Goal: Task Accomplishment & Management: Use online tool/utility

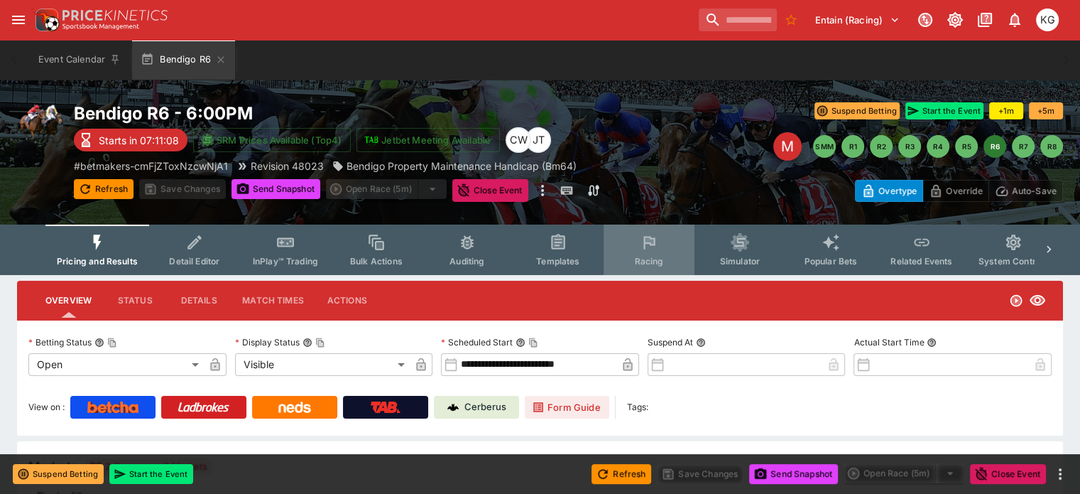
click at [674, 254] on button "Racing" at bounding box center [649, 249] width 91 height 50
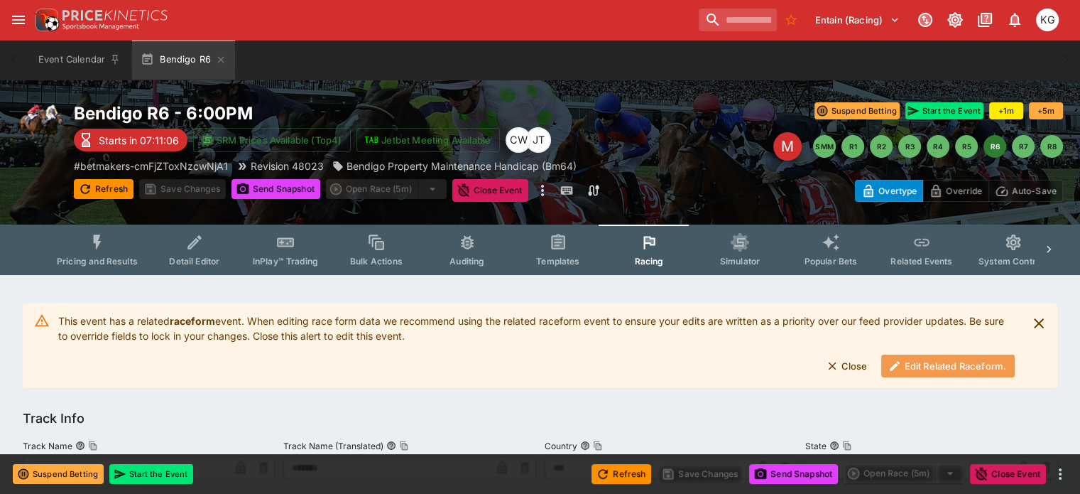
click at [921, 364] on button "Edit Related Raceform." at bounding box center [948, 365] width 134 height 23
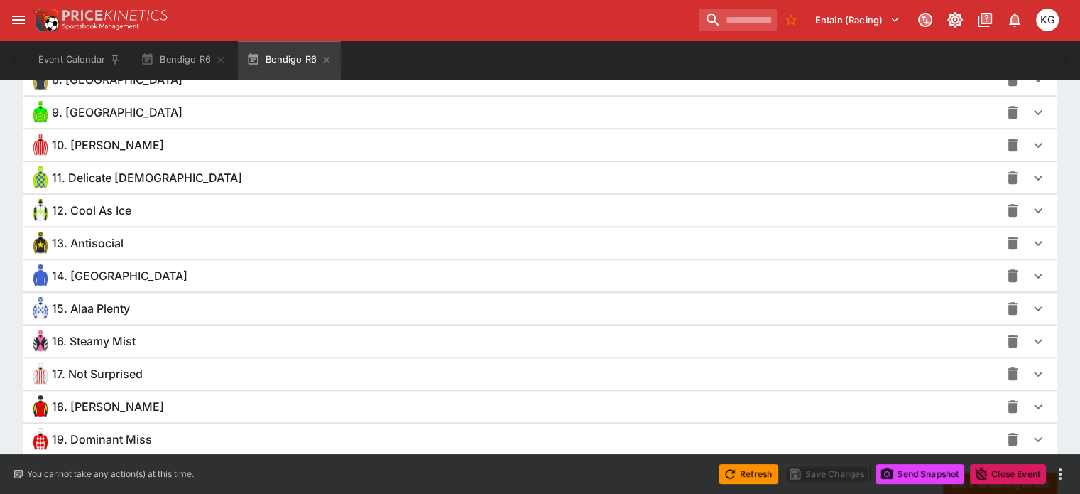
scroll to position [1328, 0]
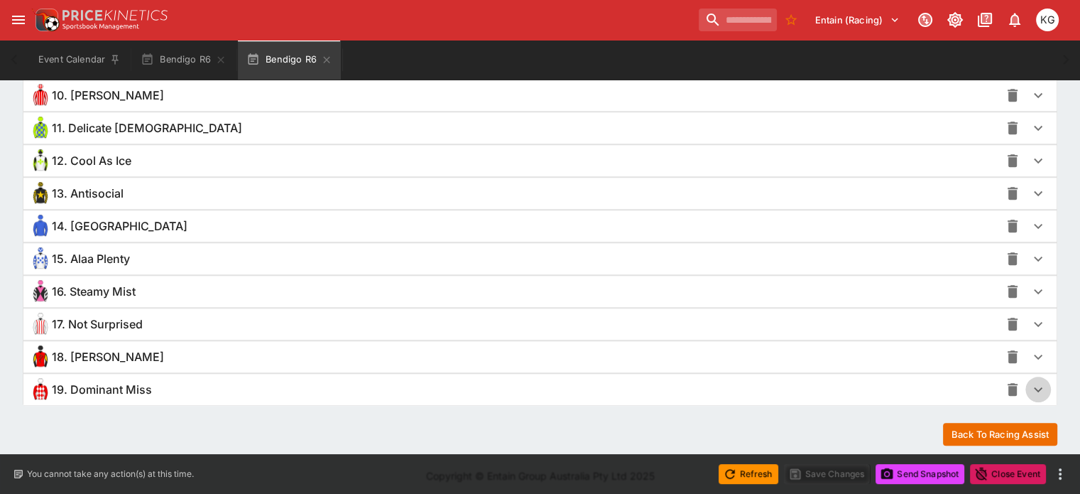
click at [1030, 382] on icon "button" at bounding box center [1038, 389] width 17 height 17
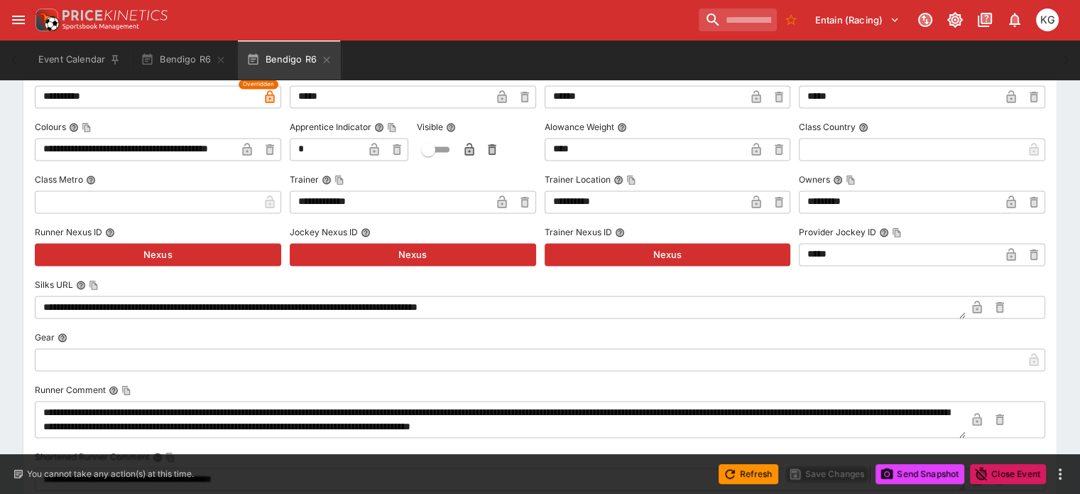
scroll to position [2038, 0]
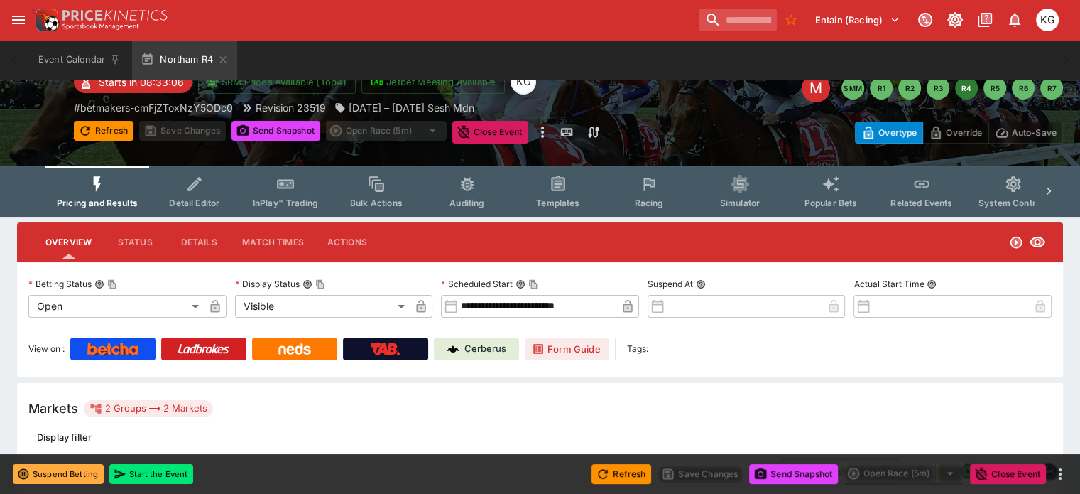
scroll to position [1, 0]
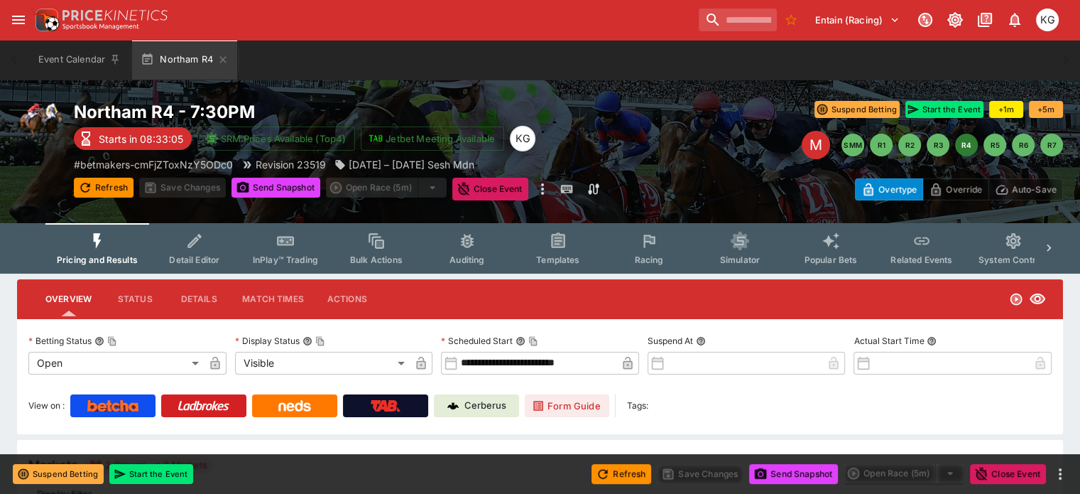
click at [660, 251] on button "Racing" at bounding box center [649, 248] width 91 height 50
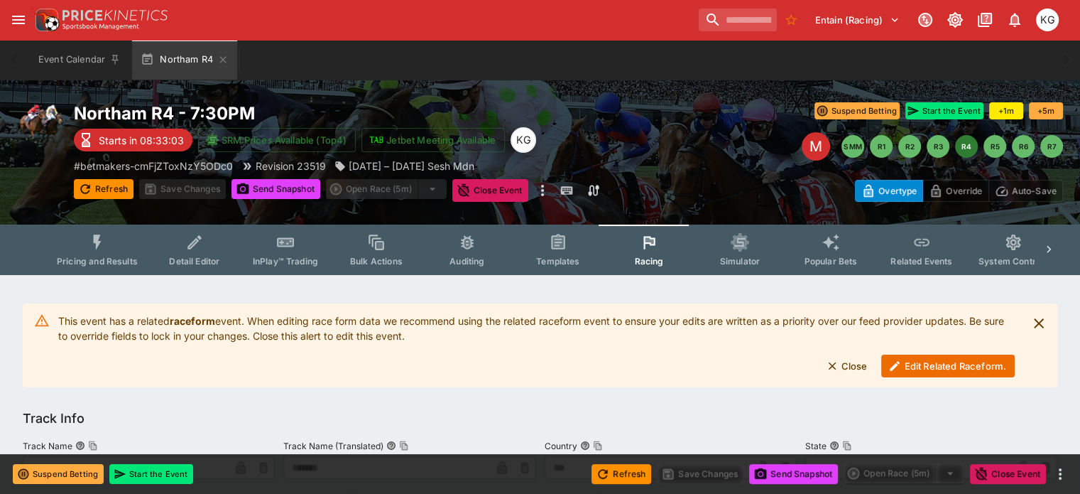
click at [951, 362] on button "Edit Related Raceform." at bounding box center [948, 365] width 134 height 23
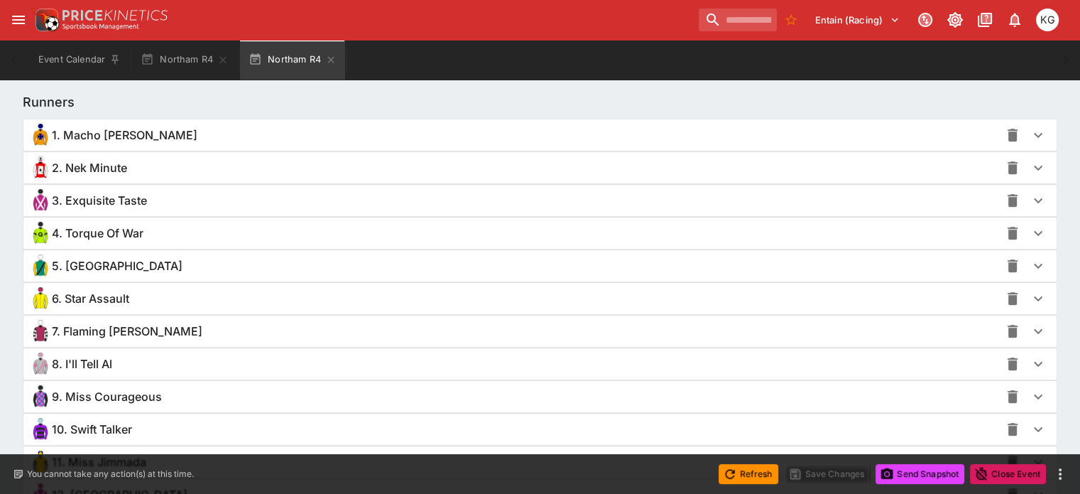
scroll to position [997, 0]
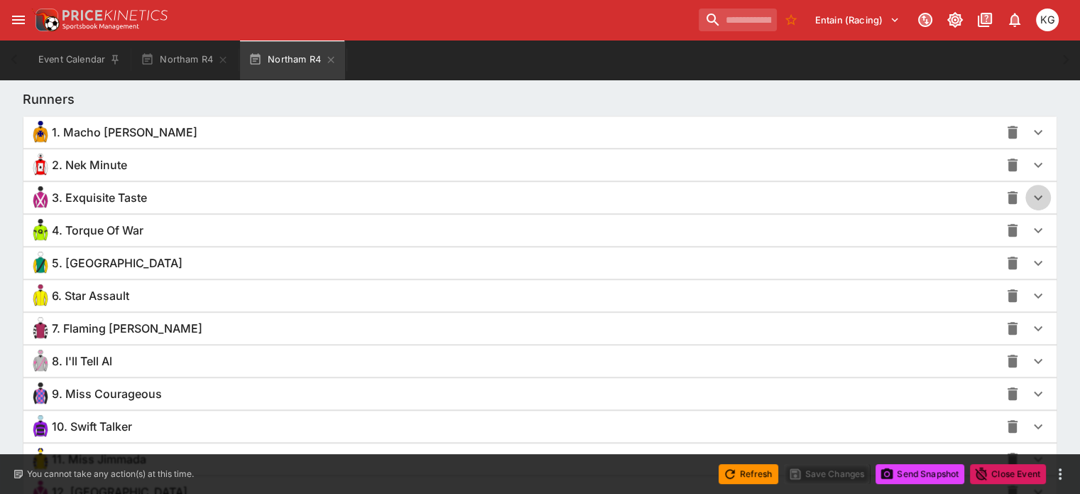
click at [1030, 201] on icon "button" at bounding box center [1038, 197] width 17 height 17
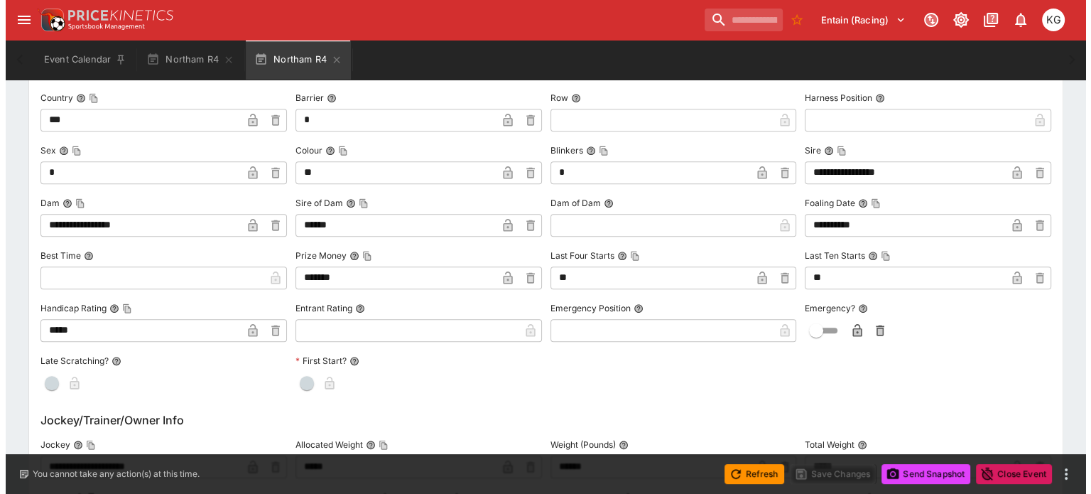
scroll to position [1352, 0]
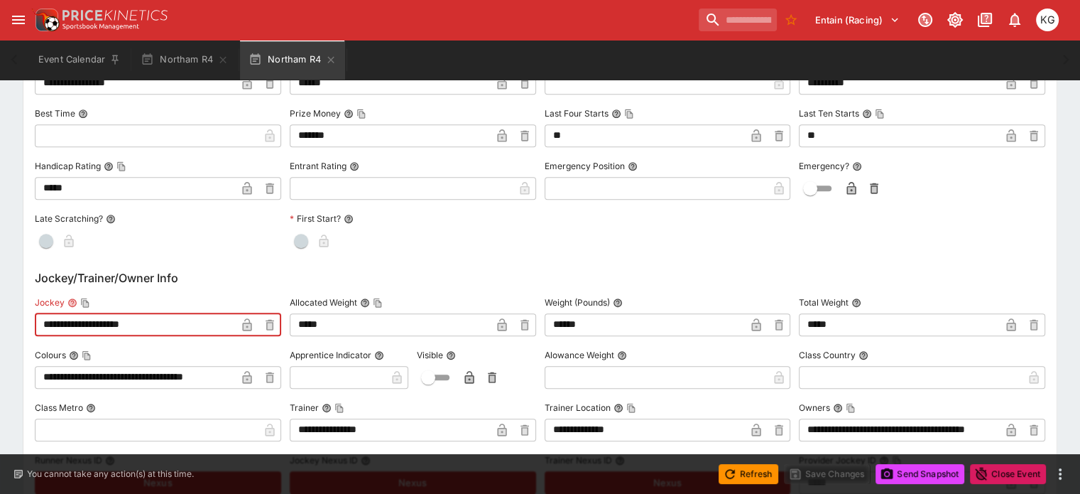
drag, startPoint x: 173, startPoint y: 320, endPoint x: 35, endPoint y: 310, distance: 138.8
click at [35, 310] on div "**********" at bounding box center [540, 283] width 1046 height 2721
paste input "text"
type input "**********"
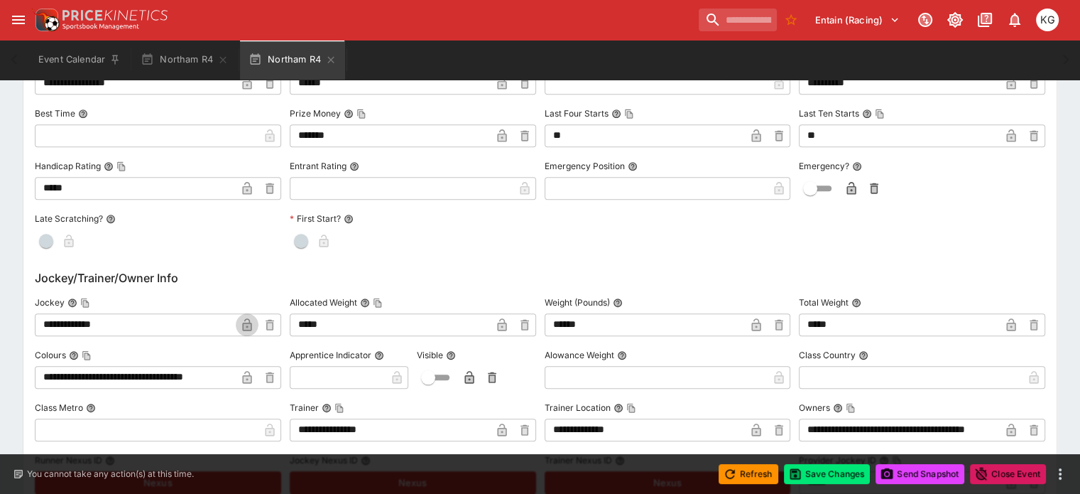
click at [251, 324] on icon "button" at bounding box center [247, 326] width 7 height 6
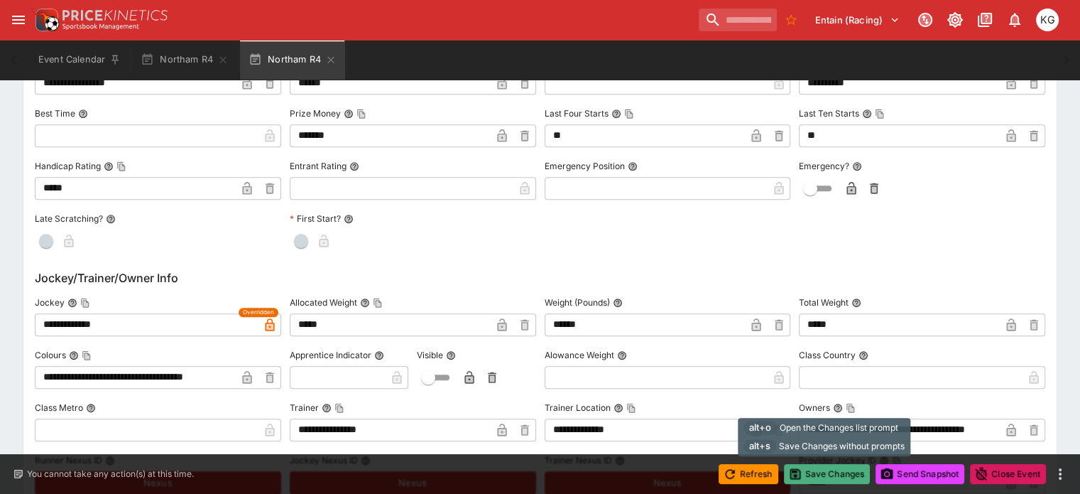
click at [816, 471] on button "Save Changes" at bounding box center [827, 474] width 87 height 20
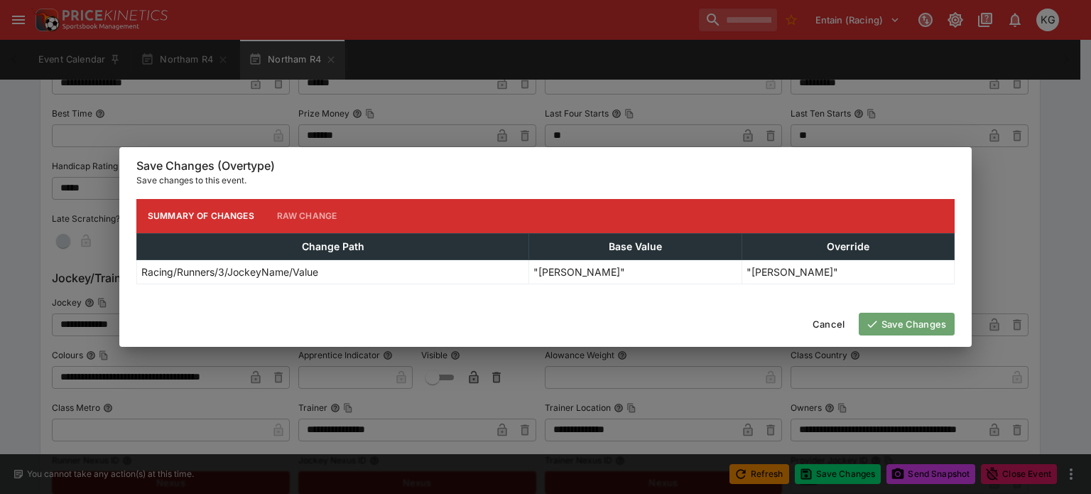
click at [926, 321] on button "Save Changes" at bounding box center [907, 323] width 96 height 23
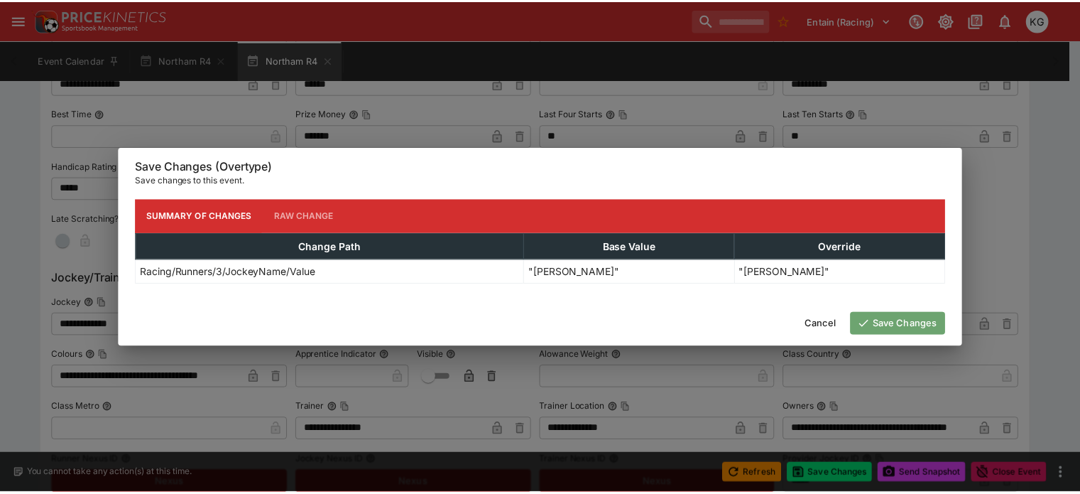
scroll to position [0, 0]
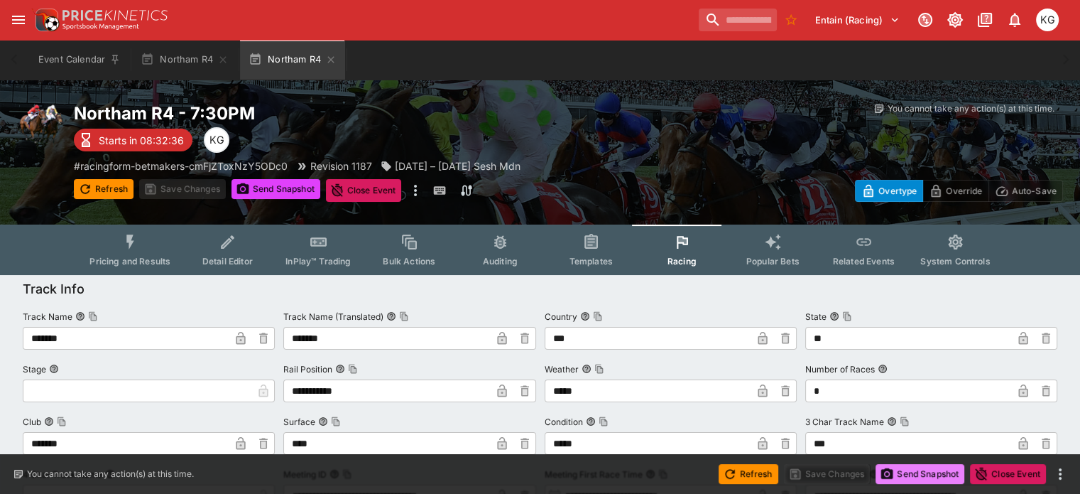
click at [922, 474] on button "Send Snapshot" at bounding box center [920, 474] width 89 height 20
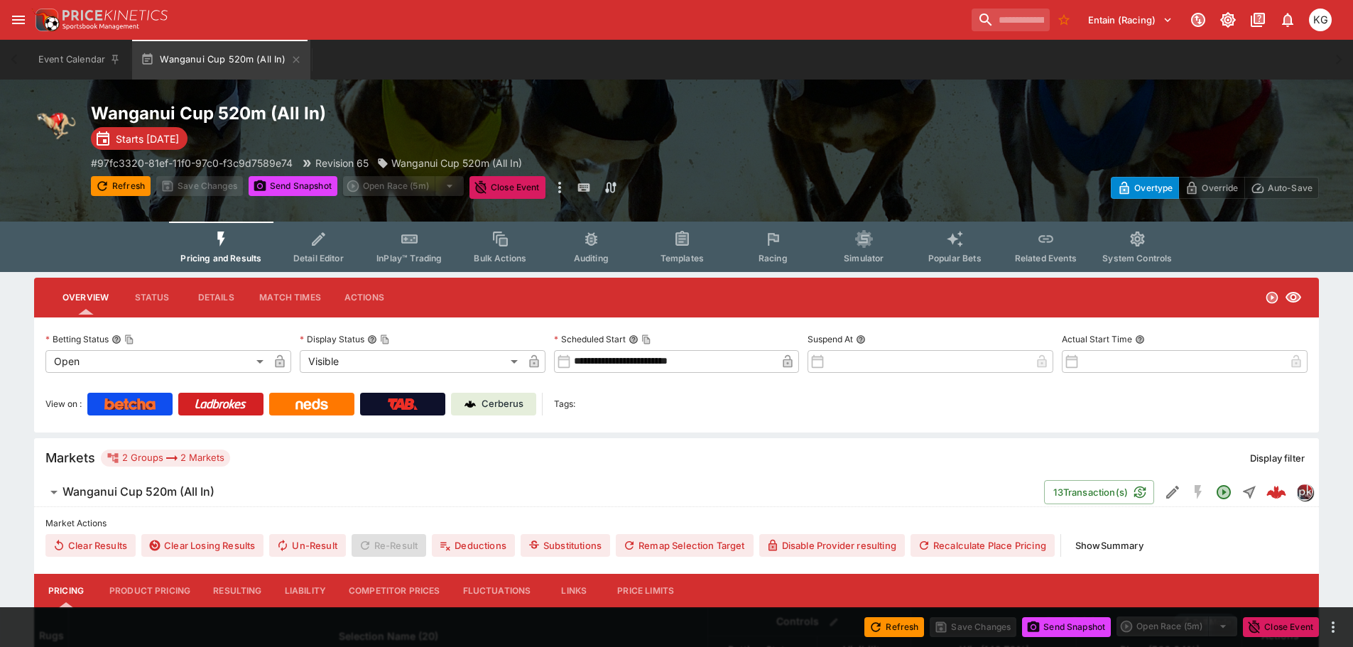
click at [500, 406] on p "Cerberus" at bounding box center [502, 404] width 42 height 14
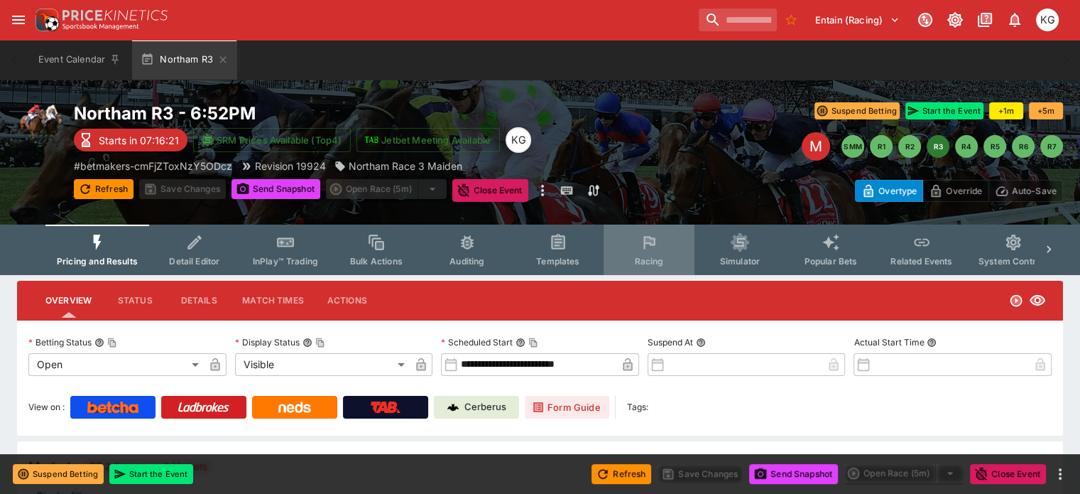
click at [663, 259] on span "Racing" at bounding box center [648, 261] width 29 height 11
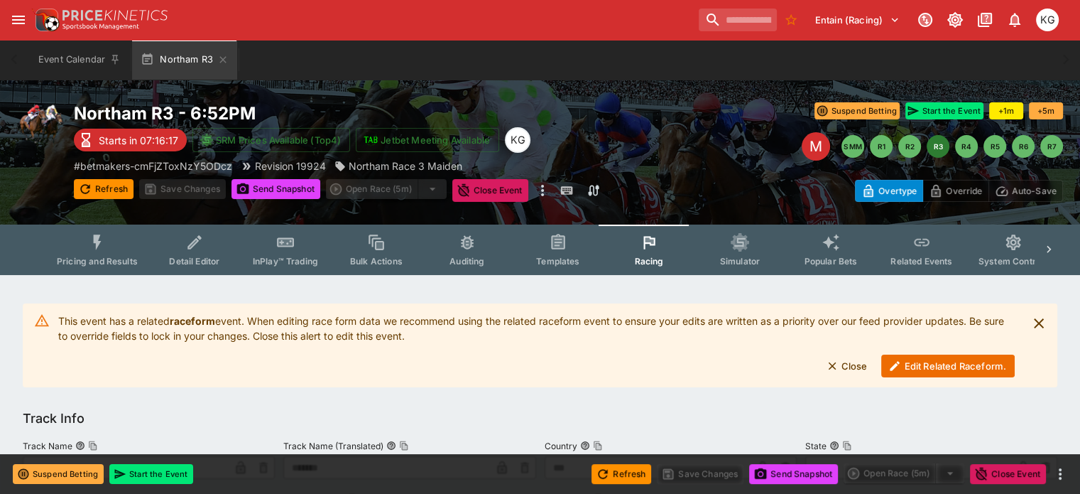
click at [939, 367] on button "Edit Related Raceform." at bounding box center [948, 365] width 134 height 23
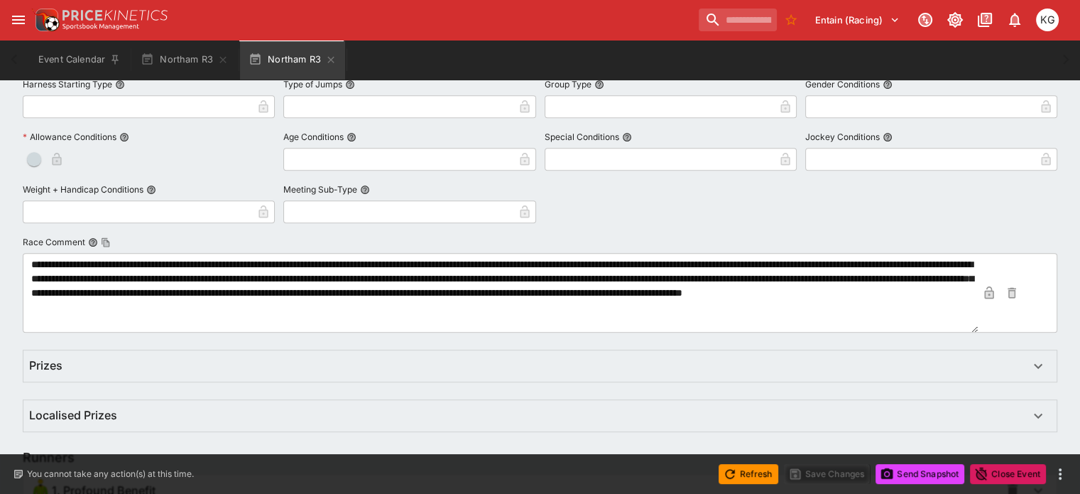
scroll to position [923, 0]
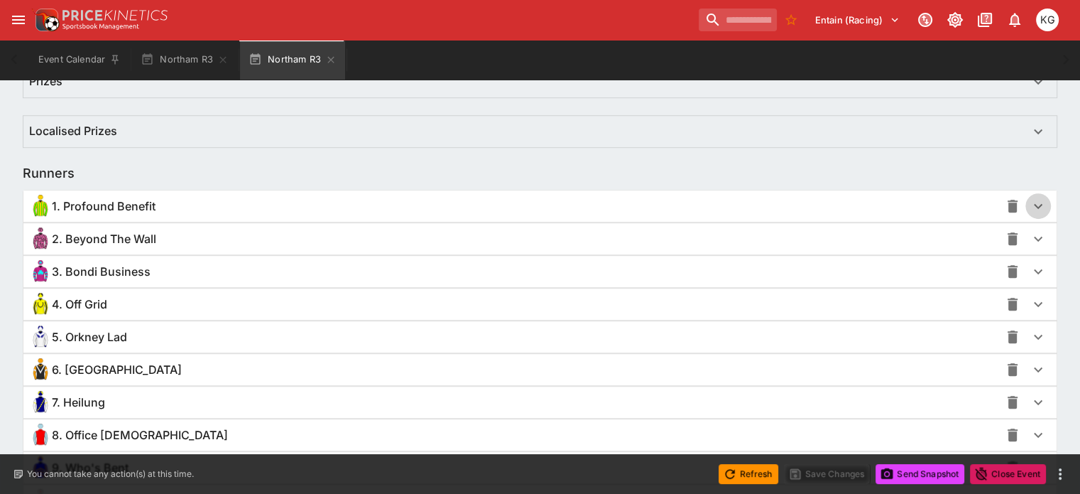
click at [1030, 208] on icon "button" at bounding box center [1038, 205] width 17 height 17
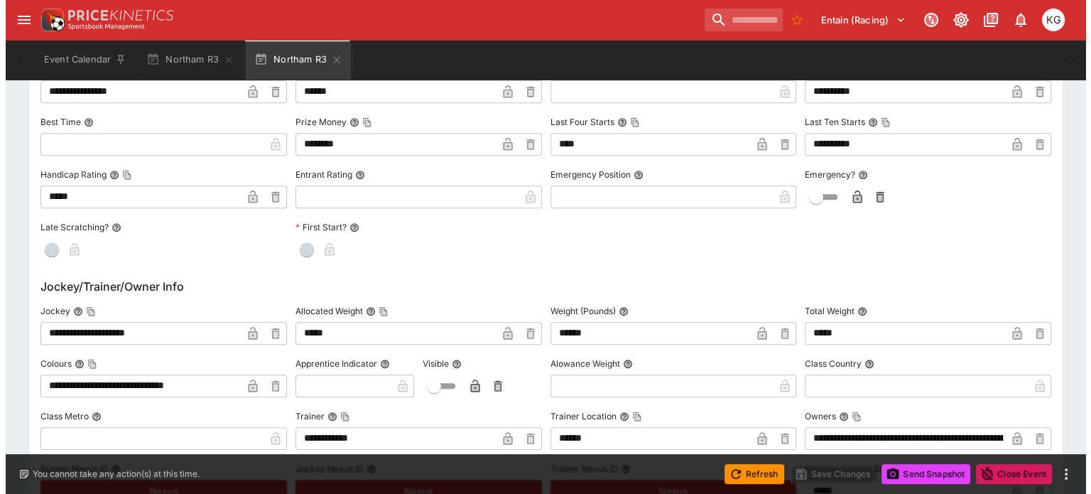
scroll to position [1349, 0]
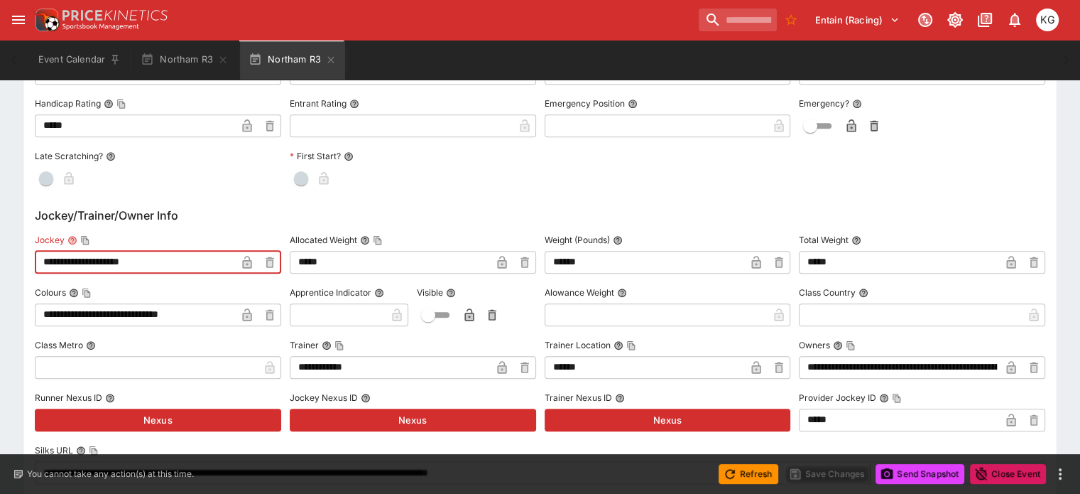
drag, startPoint x: 178, startPoint y: 262, endPoint x: 30, endPoint y: 256, distance: 147.9
click at [30, 256] on div "**********" at bounding box center [540, 253] width 1080 height 2655
paste input "text"
type input "**********"
click at [251, 261] on icon "button" at bounding box center [246, 262] width 9 height 13
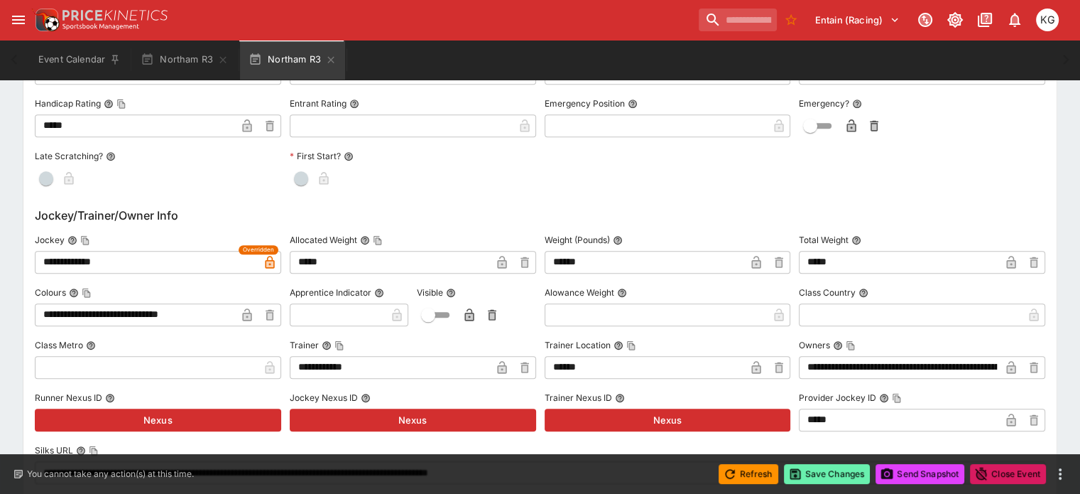
click at [823, 477] on button "Save Changes" at bounding box center [827, 474] width 87 height 20
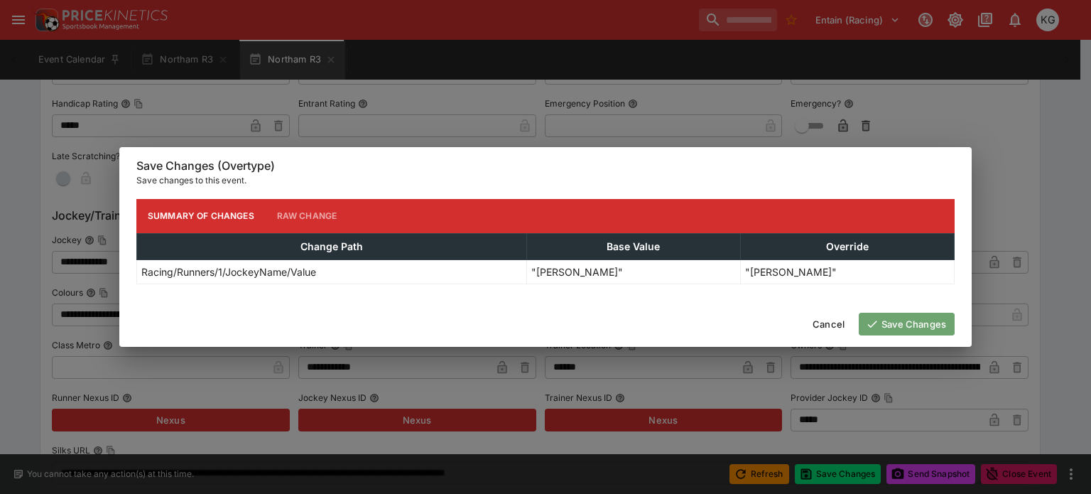
click at [906, 325] on button "Save Changes" at bounding box center [907, 323] width 96 height 23
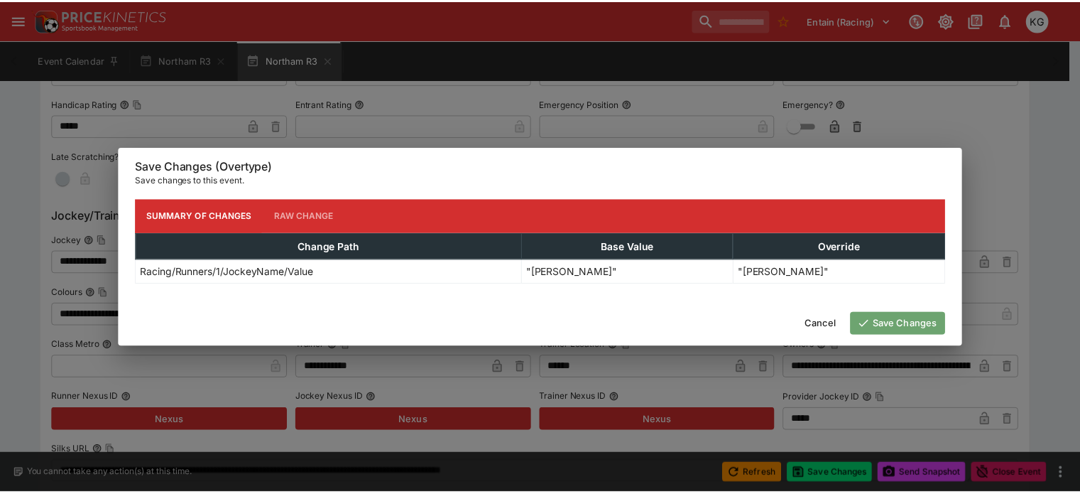
scroll to position [0, 0]
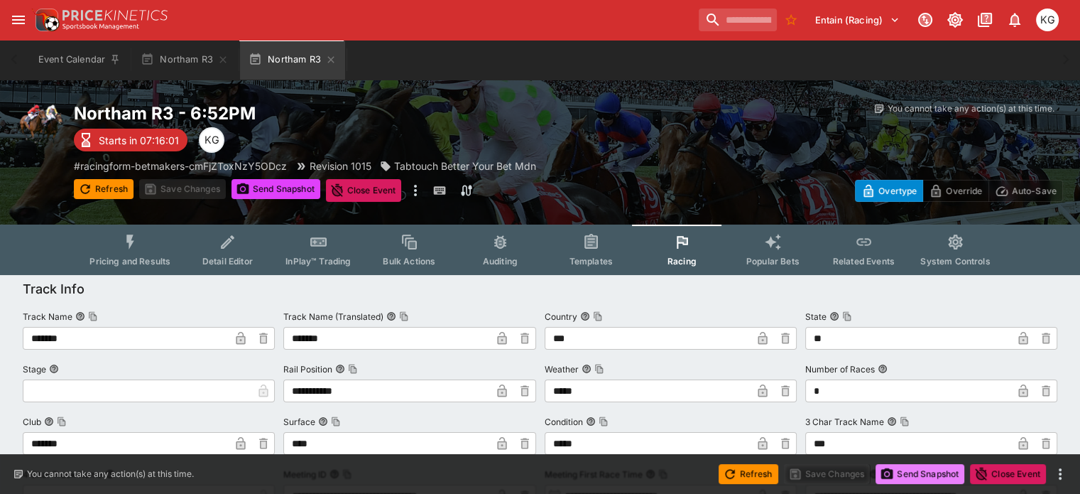
click at [918, 467] on button "Send Snapshot" at bounding box center [920, 474] width 89 height 20
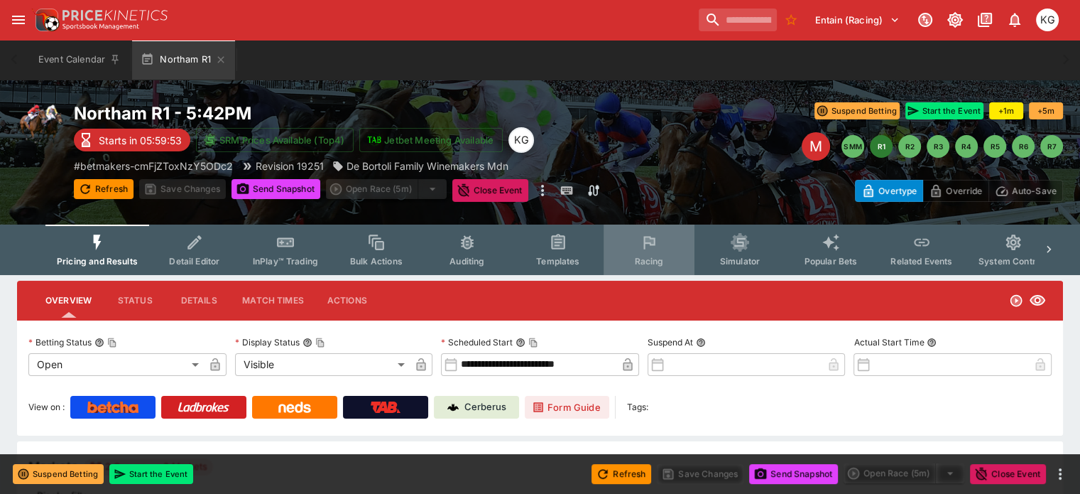
click at [660, 254] on button "Racing" at bounding box center [649, 249] width 91 height 50
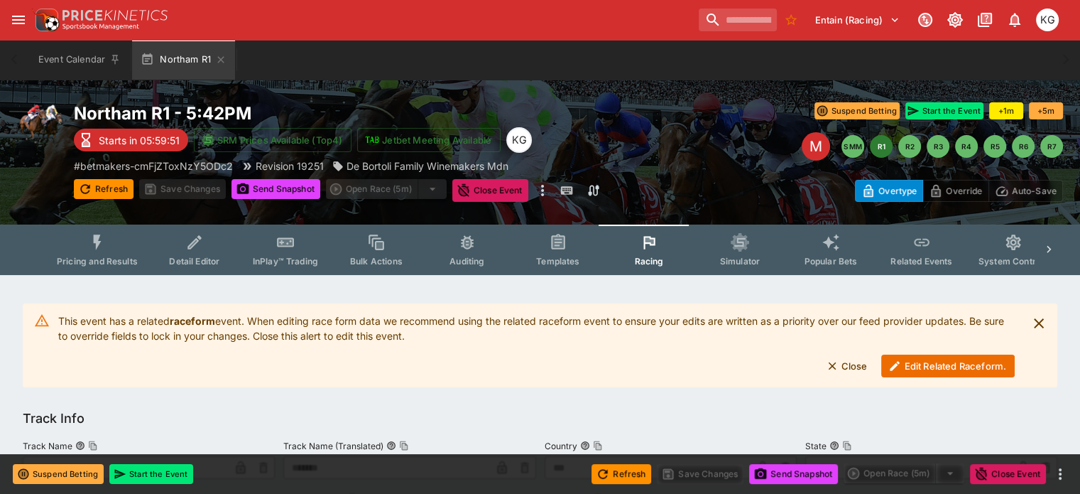
click at [940, 366] on button "Edit Related Raceform." at bounding box center [948, 365] width 134 height 23
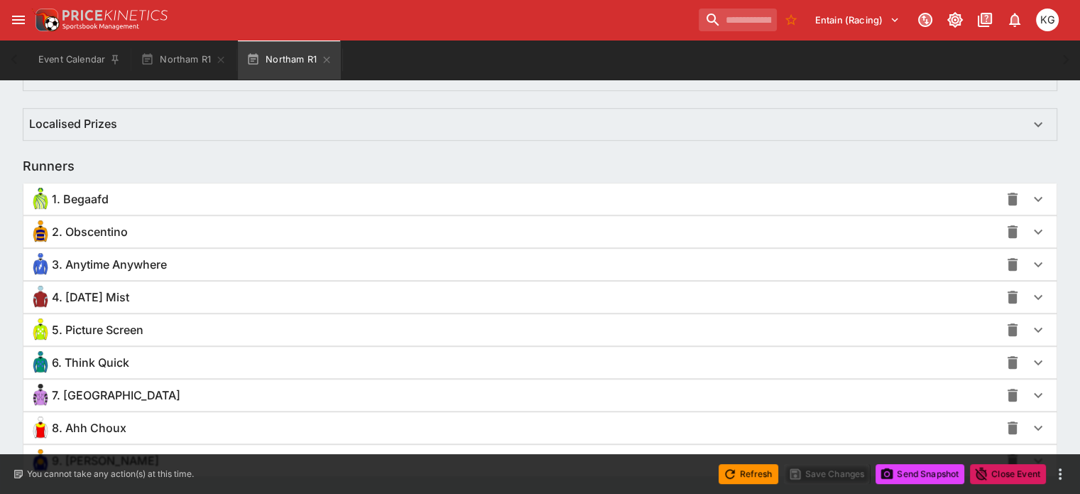
scroll to position [933, 0]
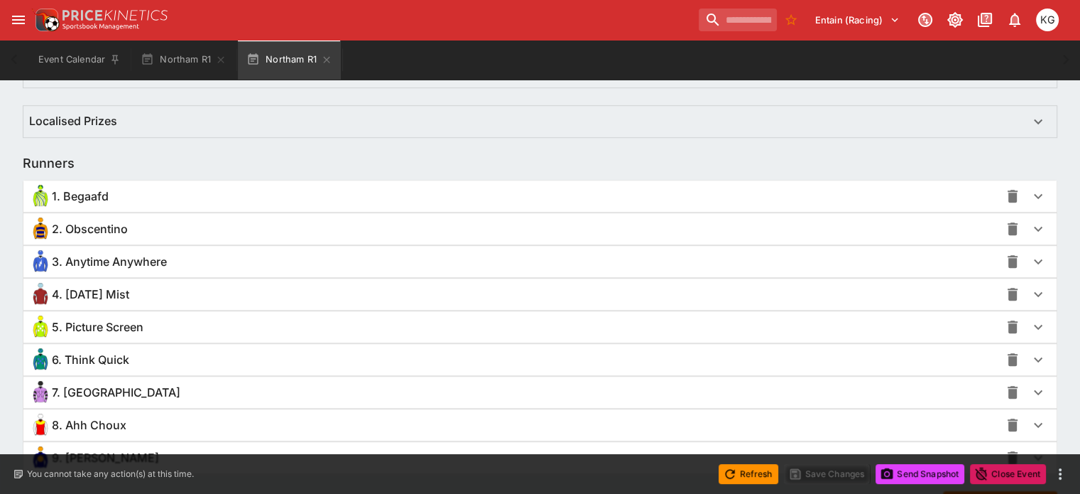
click at [1034, 423] on icon "button" at bounding box center [1038, 425] width 9 height 5
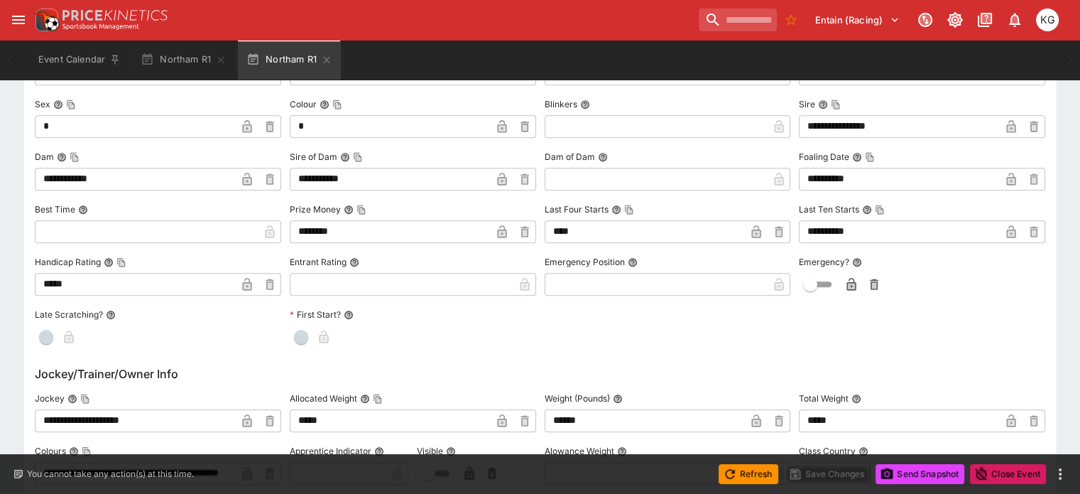
scroll to position [1501, 0]
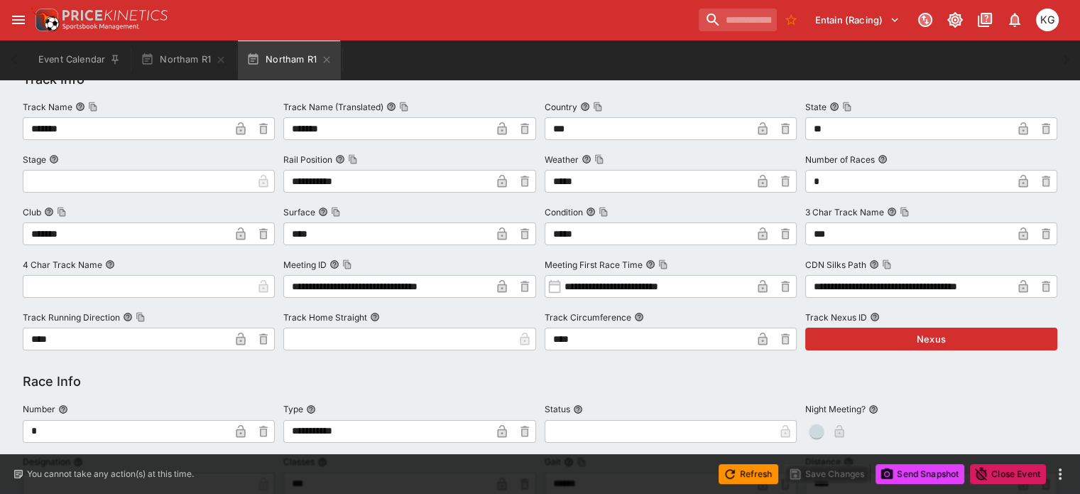
drag, startPoint x: 183, startPoint y: 332, endPoint x: -4, endPoint y: -102, distance: 472.8
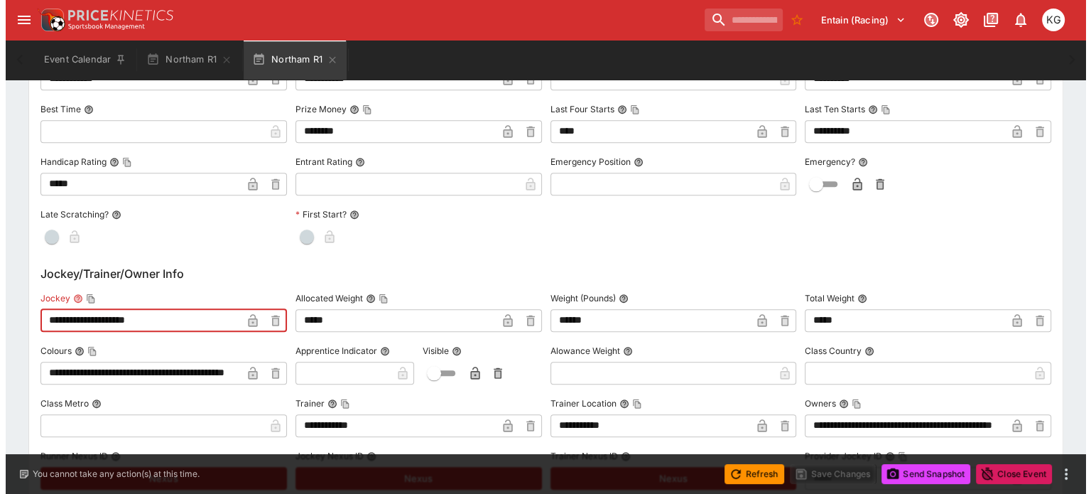
scroll to position [1522, 0]
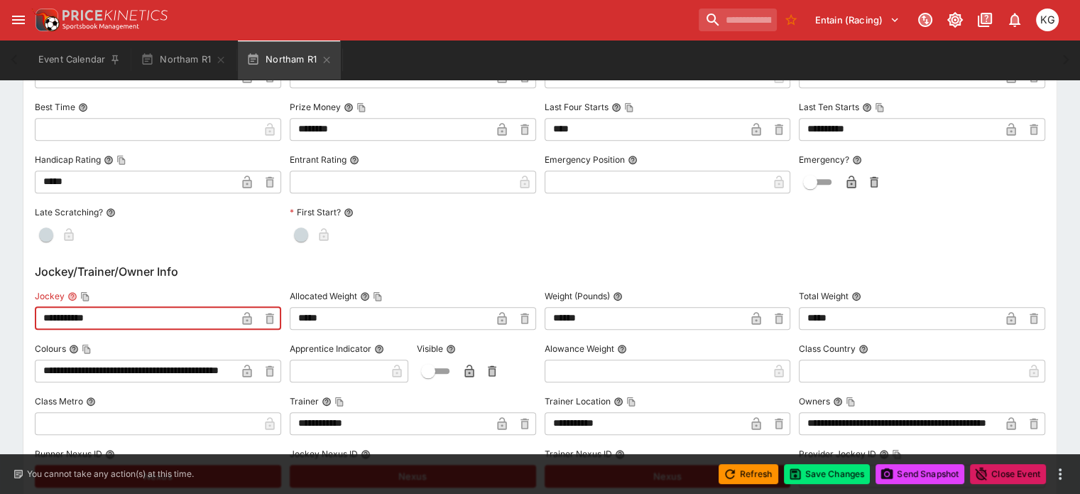
type input "**********"
click at [254, 315] on icon "button" at bounding box center [247, 318] width 14 height 14
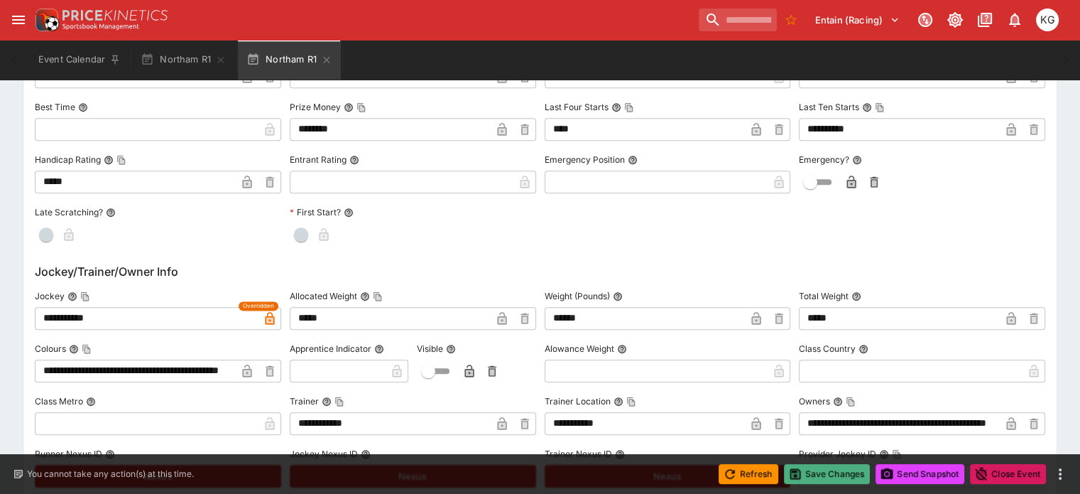
click at [823, 470] on button "Save Changes" at bounding box center [827, 474] width 87 height 20
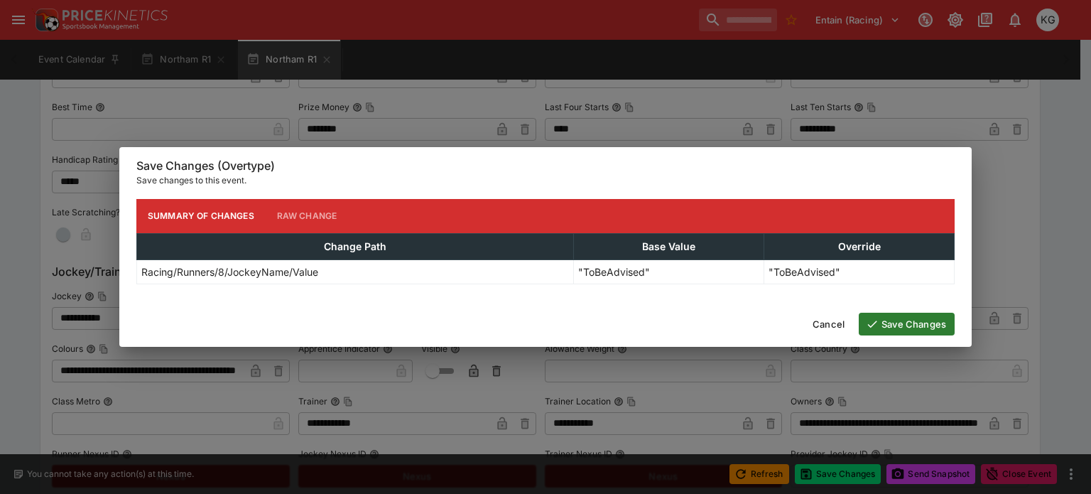
click at [939, 324] on button "Save Changes" at bounding box center [907, 323] width 96 height 23
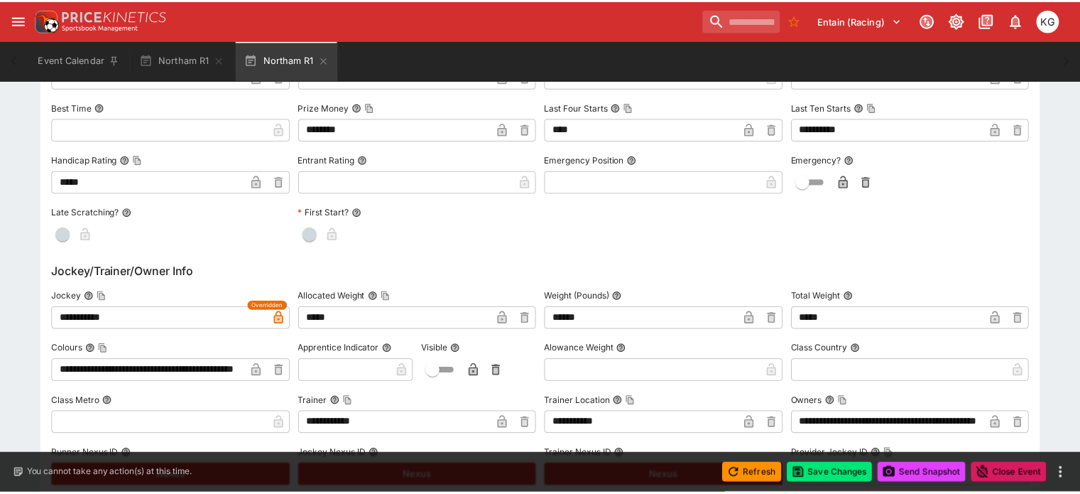
scroll to position [0, 0]
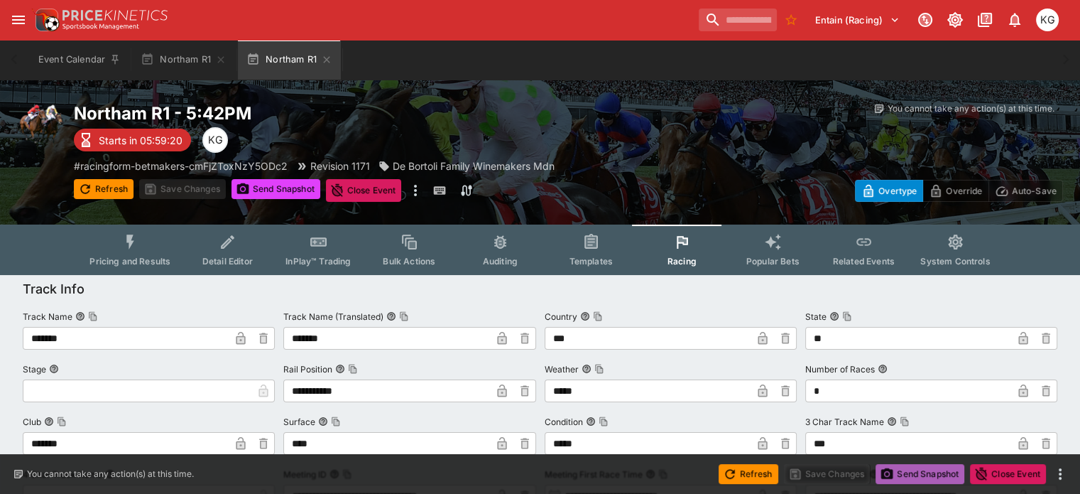
click at [910, 468] on button "Send Snapshot" at bounding box center [920, 474] width 89 height 20
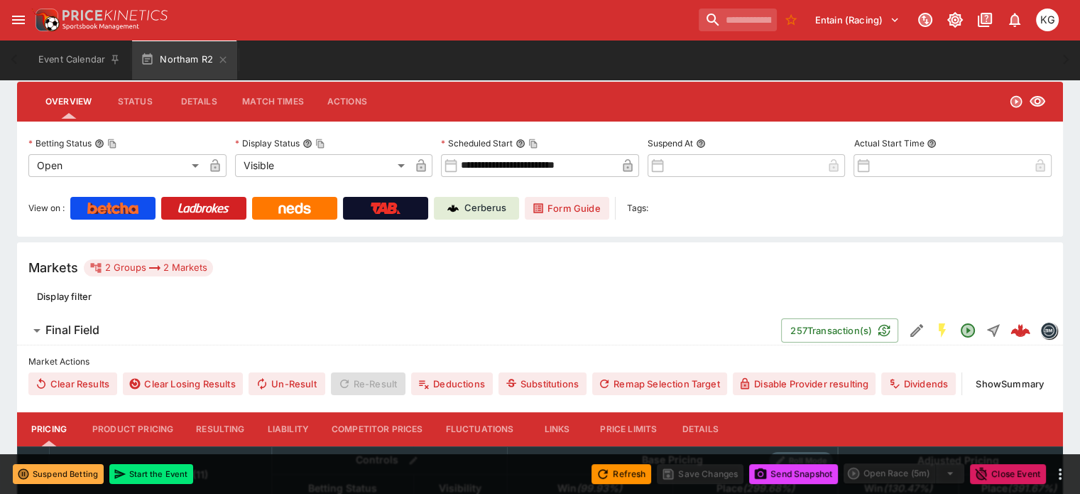
scroll to position [147, 0]
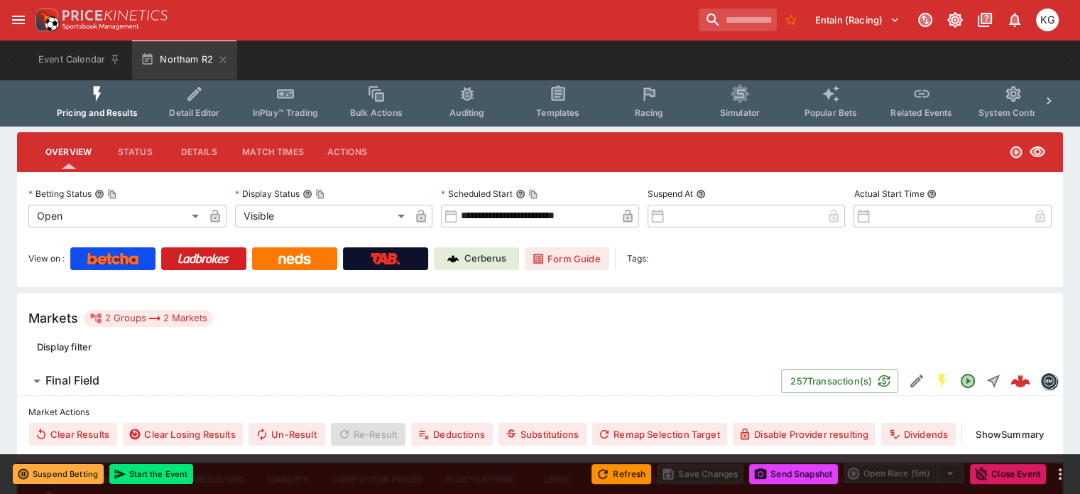
click at [656, 114] on span "Racing" at bounding box center [648, 112] width 29 height 11
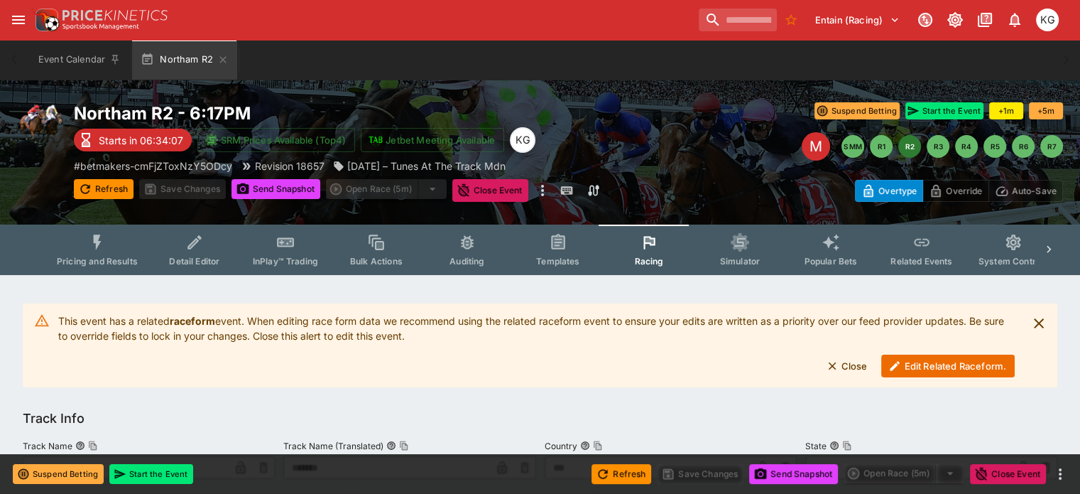
click at [948, 366] on button "Edit Related Raceform." at bounding box center [948, 365] width 134 height 23
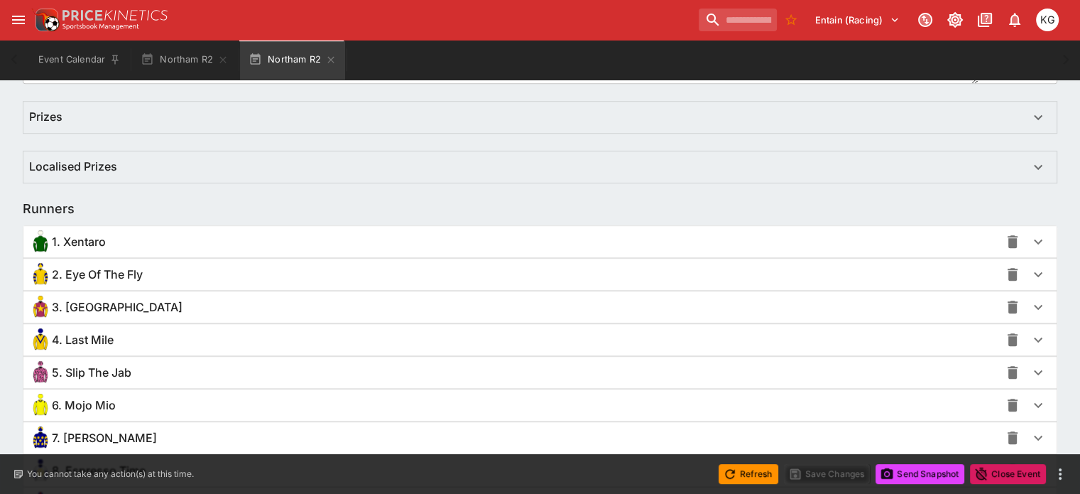
scroll to position [994, 0]
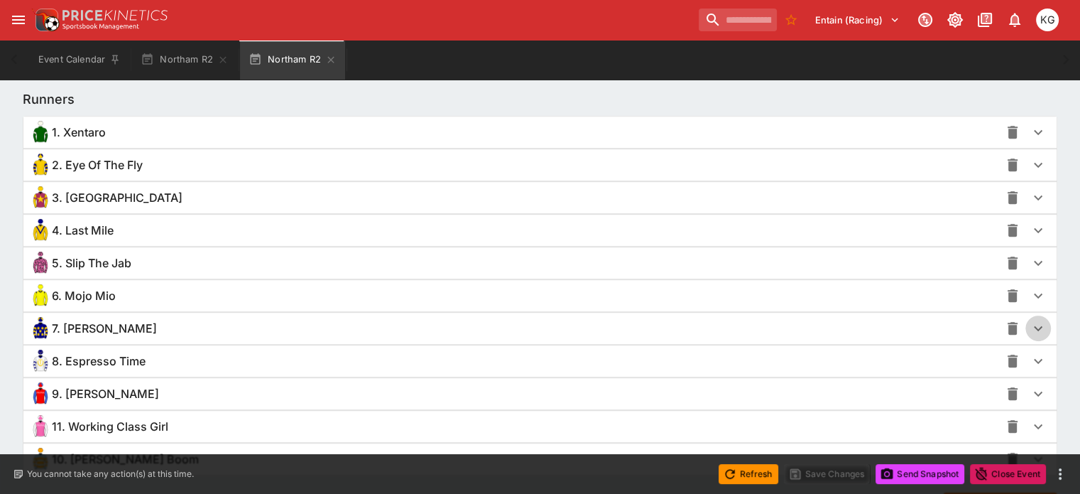
click at [1030, 324] on icon "button" at bounding box center [1038, 328] width 17 height 17
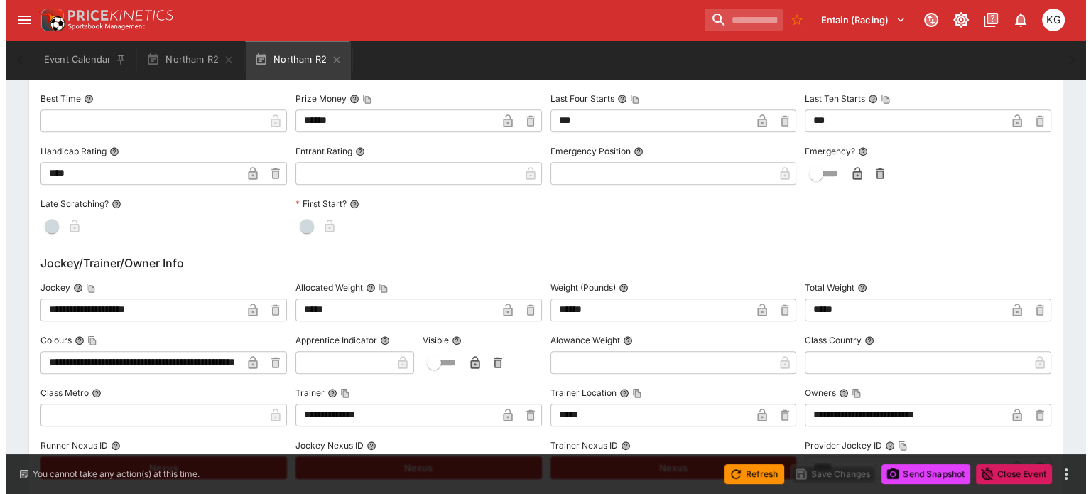
scroll to position [1565, 0]
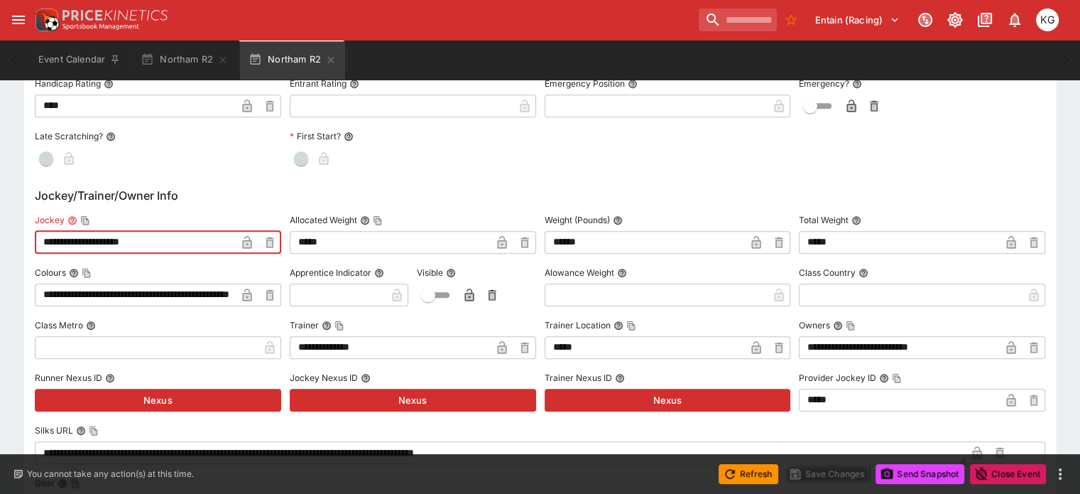
drag, startPoint x: 166, startPoint y: 241, endPoint x: 23, endPoint y: 241, distance: 143.5
type input "********"
type input "**********"
type input "******"
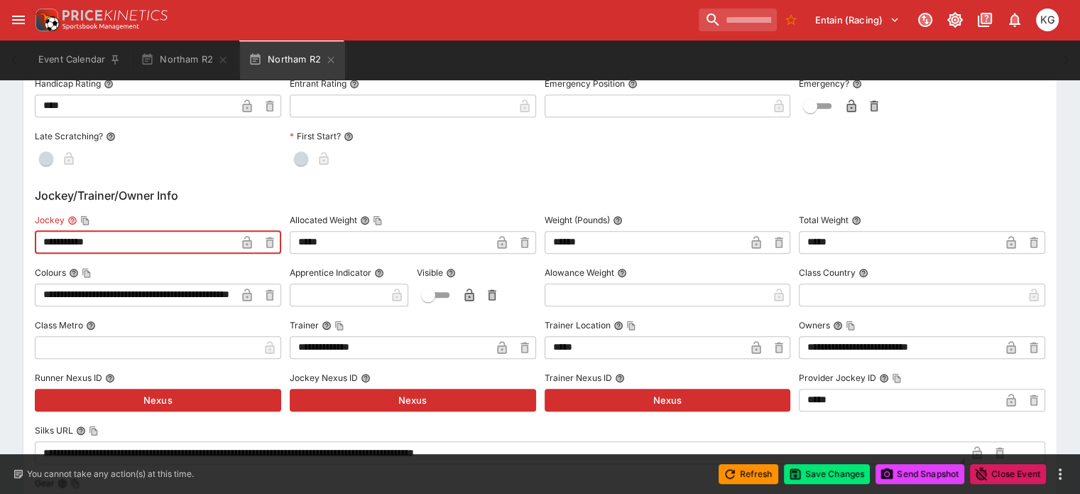
type input "**********"
click at [251, 241] on icon "button" at bounding box center [247, 244] width 7 height 6
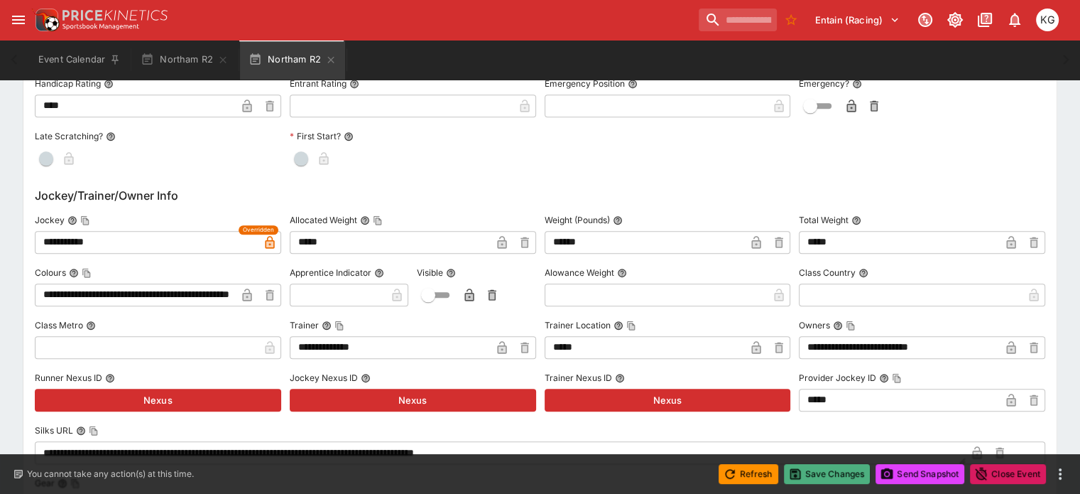
click at [832, 472] on button "Save Changes" at bounding box center [827, 474] width 87 height 20
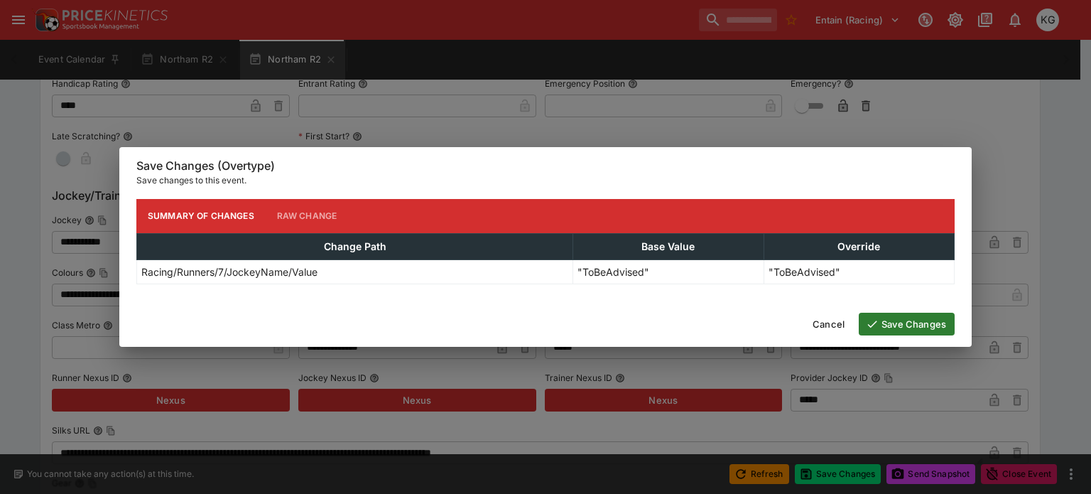
click at [909, 323] on button "Save Changes" at bounding box center [907, 323] width 96 height 23
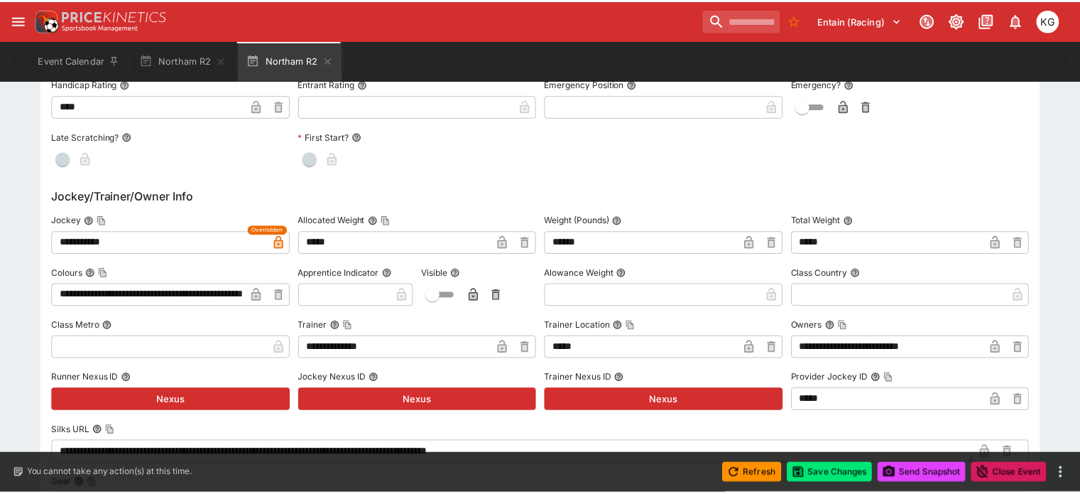
scroll to position [0, 0]
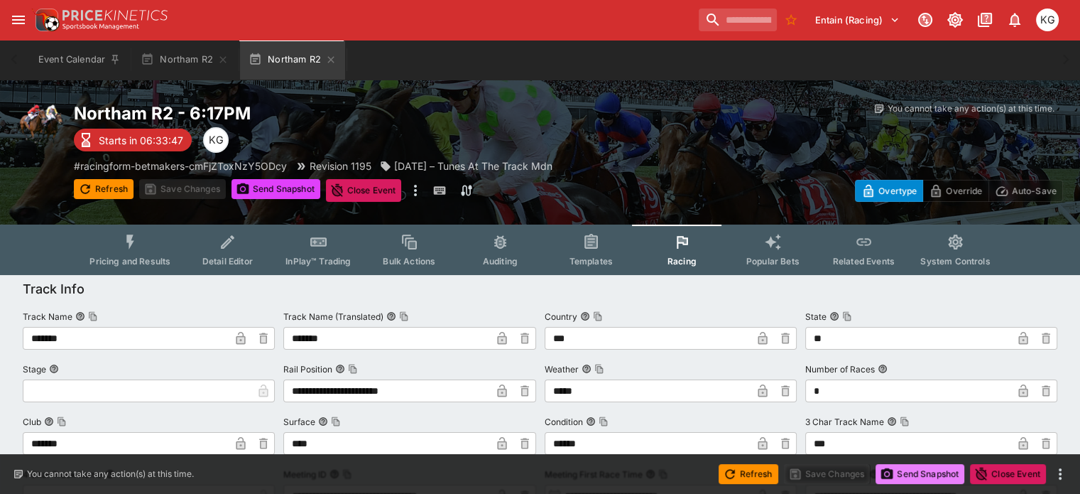
click at [925, 466] on button "Send Snapshot" at bounding box center [920, 474] width 89 height 20
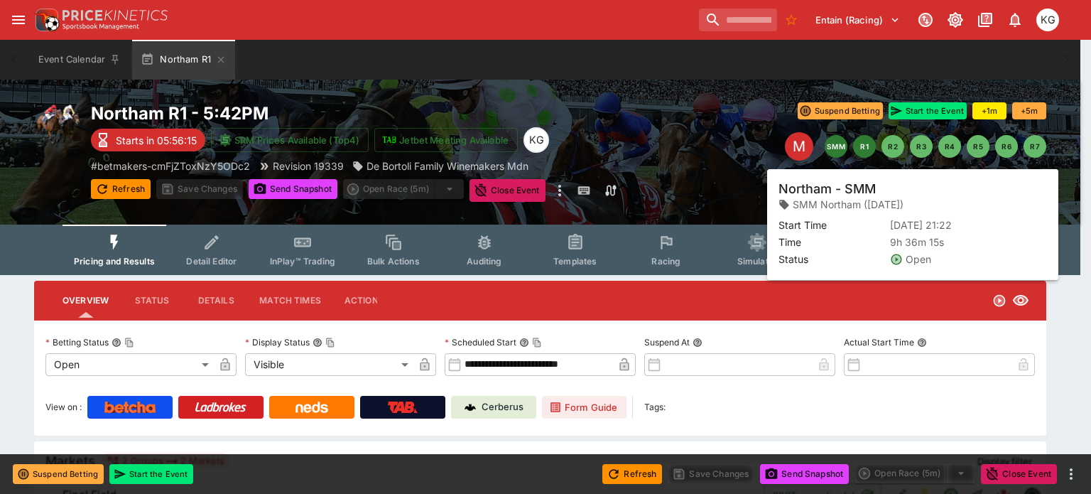
click at [836, 148] on button "SMM" at bounding box center [836, 146] width 23 height 23
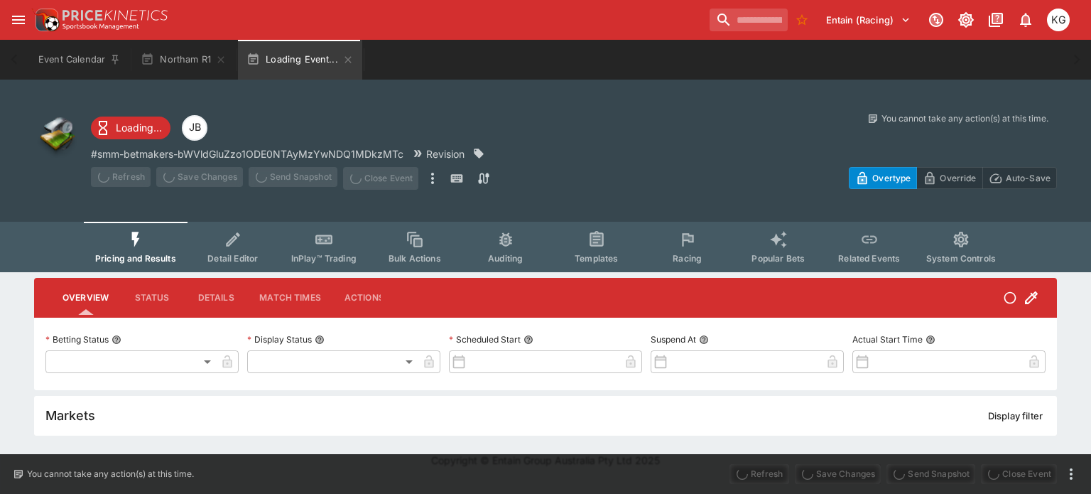
type input "**********"
type input "*******"
type input "**********"
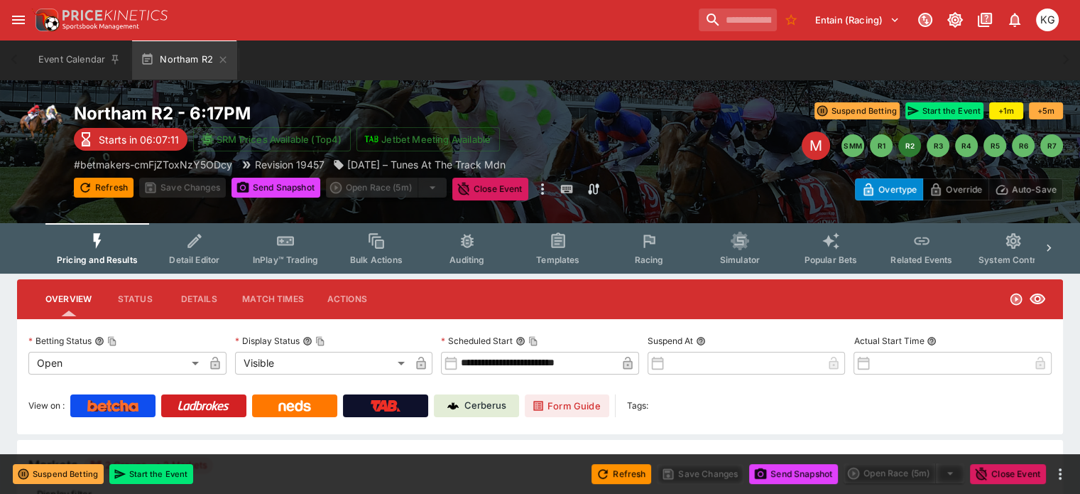
click at [663, 258] on span "Racing" at bounding box center [648, 259] width 29 height 11
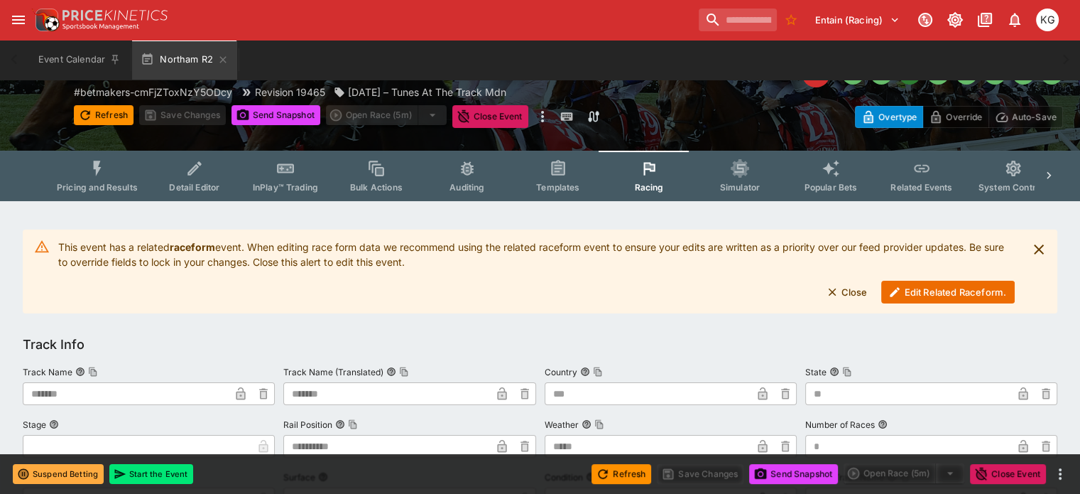
scroll to position [142, 0]
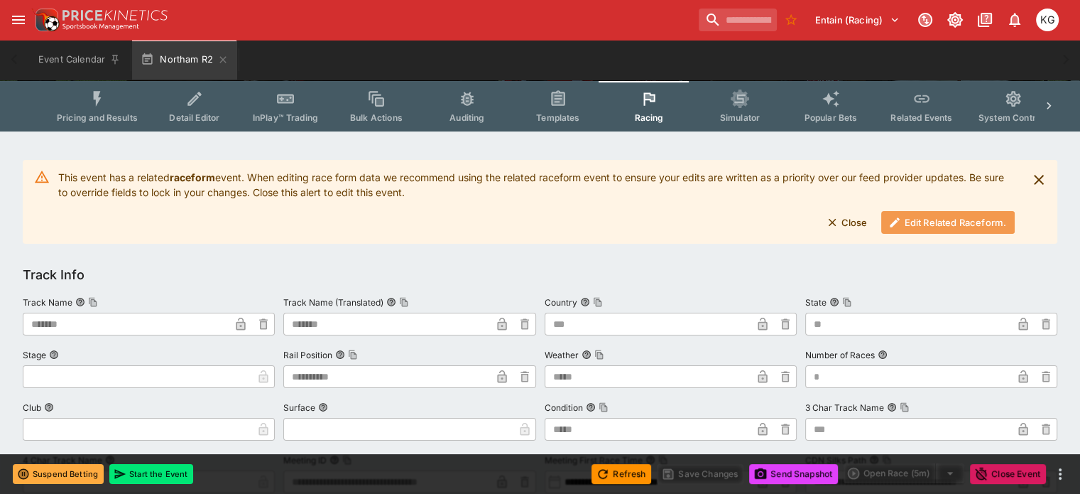
click at [934, 225] on button "Edit Related Raceform." at bounding box center [948, 222] width 134 height 23
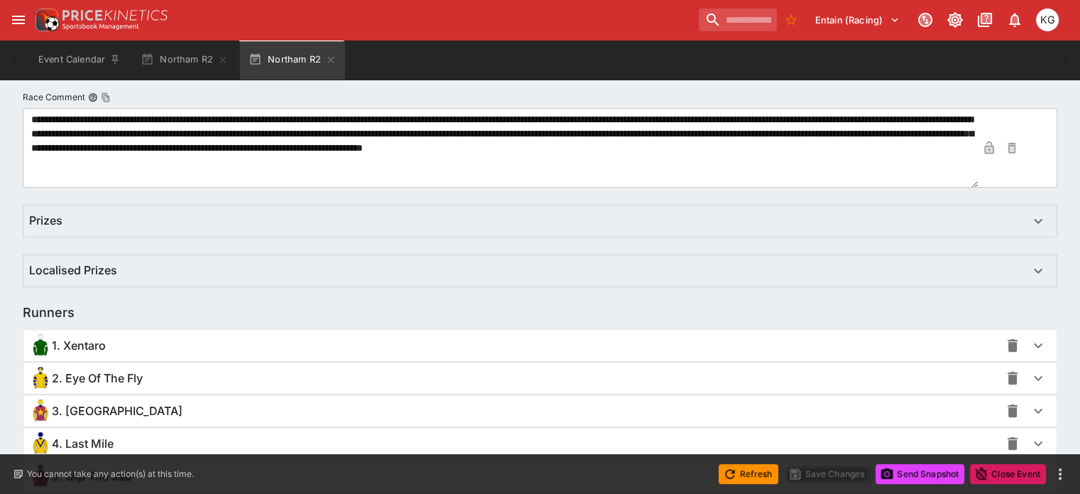
scroll to position [994, 0]
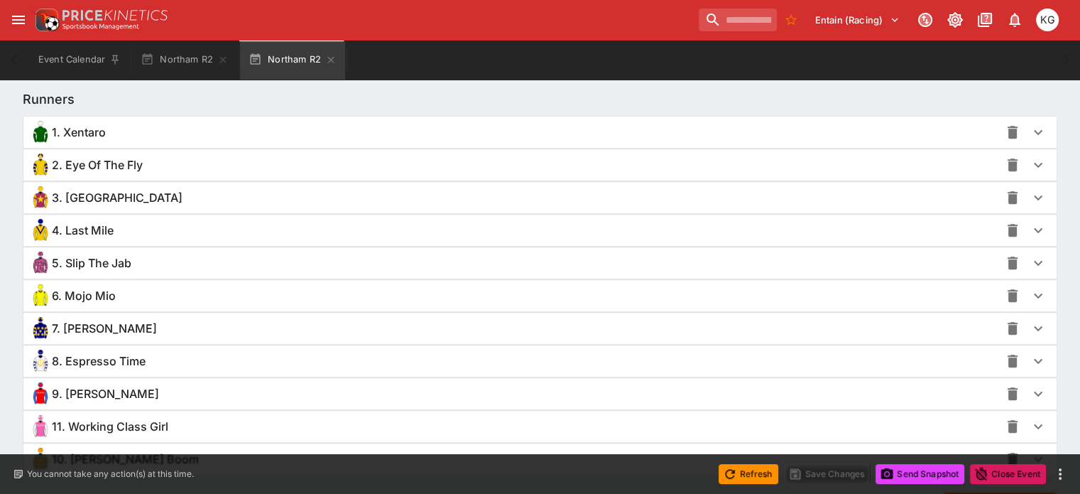
click at [1030, 328] on icon "button" at bounding box center [1038, 328] width 17 height 17
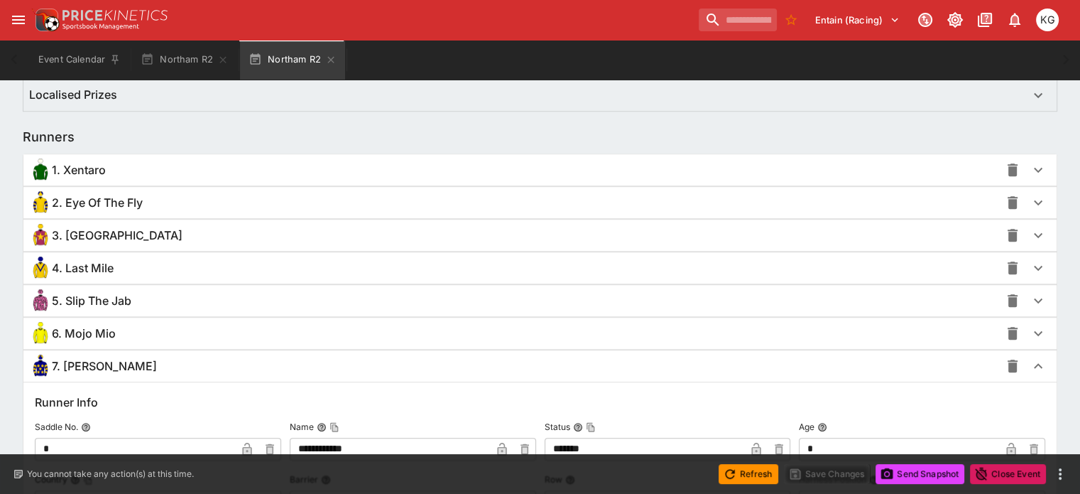
scroll to position [926, 0]
